Goal: Understand process/instructions: Learn how to perform a task or action

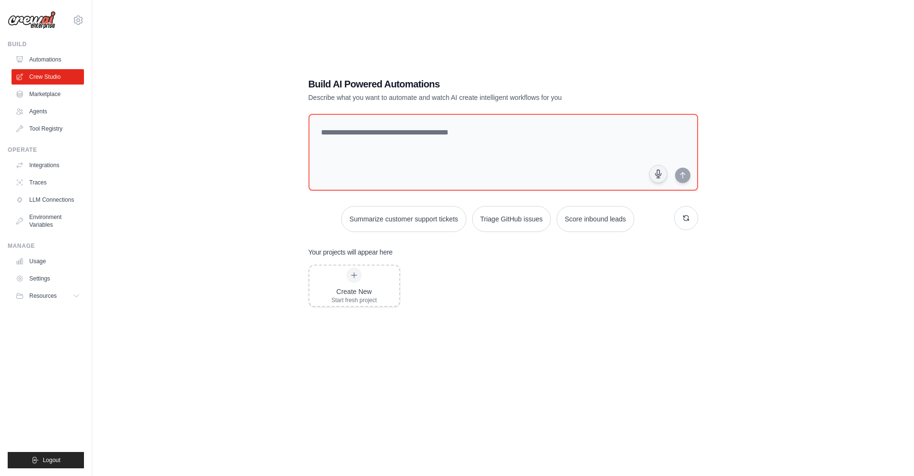
click at [272, 57] on div "Build AI Powered Automations Describe what you want to automate and watch AI cr…" at bounding box center [503, 248] width 791 height 476
drag, startPoint x: 228, startPoint y: 49, endPoint x: 294, endPoint y: 42, distance: 65.7
click at [228, 49] on div "Build AI Powered Automations Describe what you want to automate and watch AI cr…" at bounding box center [503, 248] width 791 height 476
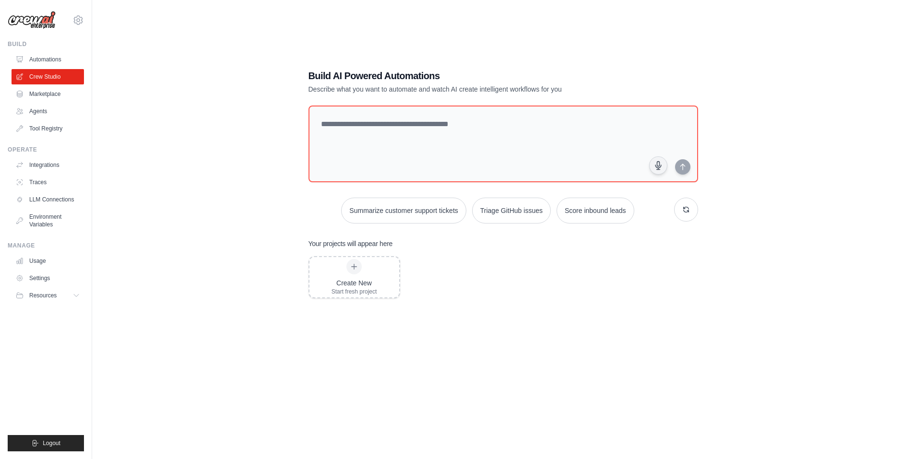
click at [161, 68] on div "Build AI Powered Automations Describe what you want to automate and watch AI cr…" at bounding box center [503, 239] width 791 height 459
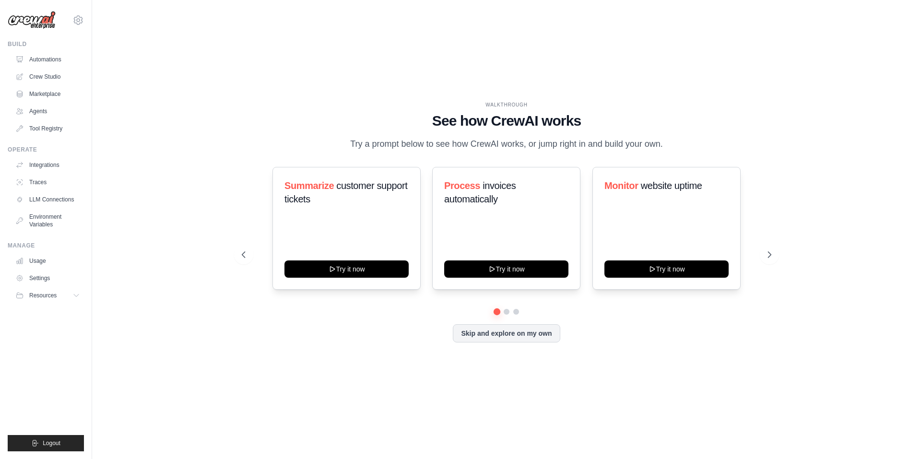
click at [297, 358] on div "WALKTHROUGH See how [PERSON_NAME] works Try a prompt below to see how [PERSON_N…" at bounding box center [506, 229] width 553 height 256
click at [218, 173] on div "WALKTHROUGH See how [PERSON_NAME] works Try a prompt below to see how [PERSON_N…" at bounding box center [507, 230] width 799 height 440
click at [356, 352] on div "WALKTHROUGH See how [PERSON_NAME] works Try a prompt below to see how [PERSON_N…" at bounding box center [506, 229] width 553 height 256
click at [318, 71] on div "WALKTHROUGH See how [PERSON_NAME] works Try a prompt below to see how [PERSON_N…" at bounding box center [507, 230] width 799 height 440
click at [250, 112] on h1 "See how CrewAI works" at bounding box center [507, 120] width 530 height 17
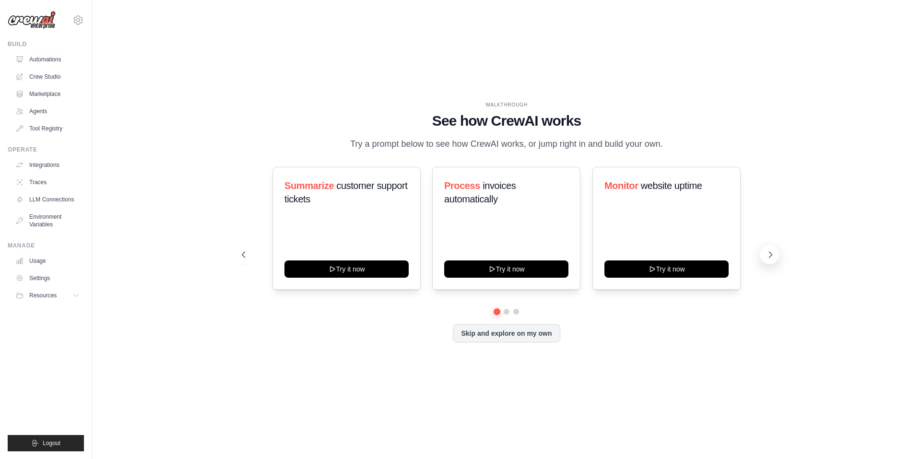
click at [770, 264] on button at bounding box center [769, 254] width 19 height 19
click at [722, 123] on div "WALKTHROUGH See how [PERSON_NAME] works Try a prompt below to see how [PERSON_N…" at bounding box center [507, 126] width 530 height 50
click at [215, 100] on div "WALKTHROUGH See how [PERSON_NAME] works Try a prompt below to see how [PERSON_N…" at bounding box center [507, 230] width 799 height 440
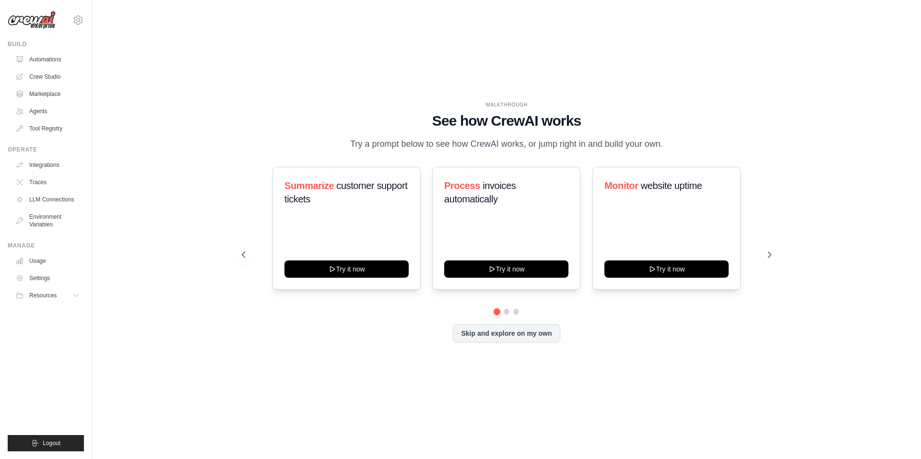
click at [181, 89] on div "WALKTHROUGH See how [PERSON_NAME] works Try a prompt below to see how [PERSON_N…" at bounding box center [507, 230] width 799 height 440
